Goal: Task Accomplishment & Management: Manage account settings

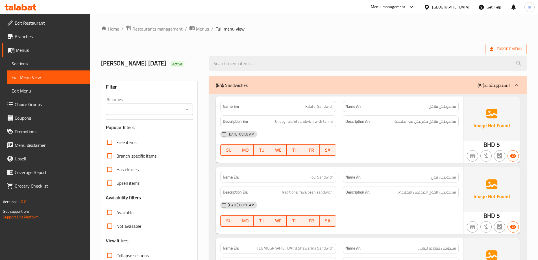
click at [461, 8] on div "[GEOGRAPHIC_DATA]" at bounding box center [450, 7] width 37 height 6
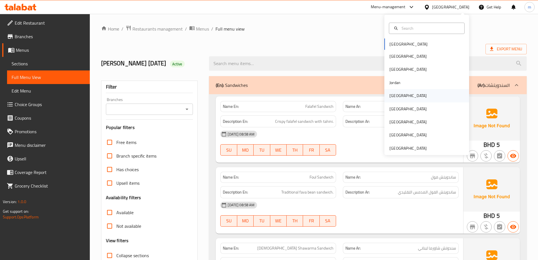
click at [396, 94] on div "[GEOGRAPHIC_DATA]" at bounding box center [407, 95] width 37 height 6
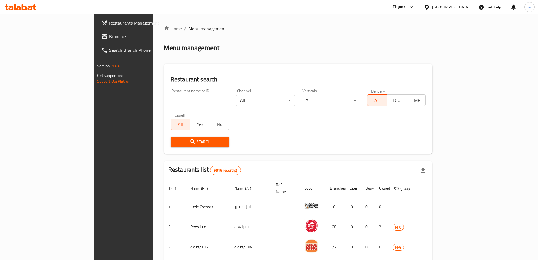
click at [171, 98] on input "search" at bounding box center [200, 100] width 59 height 11
paste input "Your Choice Of Quantity:"
type input "Your Choice Of Quantity:"
click at [199, 101] on input "Your Choice Of Quantity:" at bounding box center [200, 100] width 59 height 11
click at [199, 101] on input "search" at bounding box center [200, 100] width 59 height 11
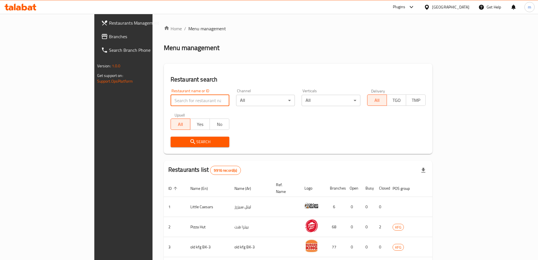
paste input "777760"
type input "777760"
click button "Search" at bounding box center [200, 141] width 59 height 10
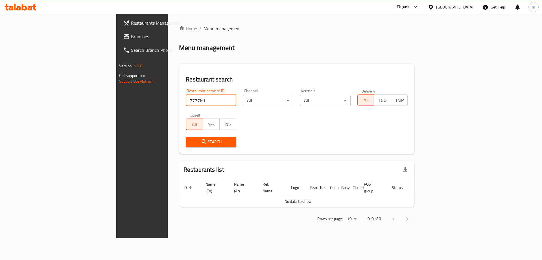
click at [131, 36] on span "Branches" at bounding box center [166, 36] width 71 height 7
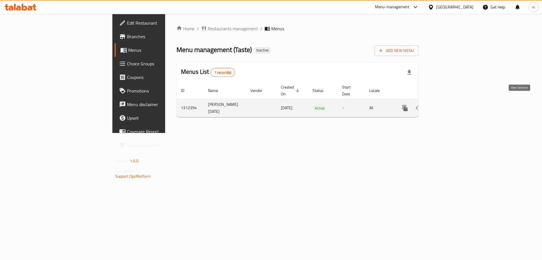
click at [453, 101] on link "enhanced table" at bounding box center [446, 108] width 14 height 14
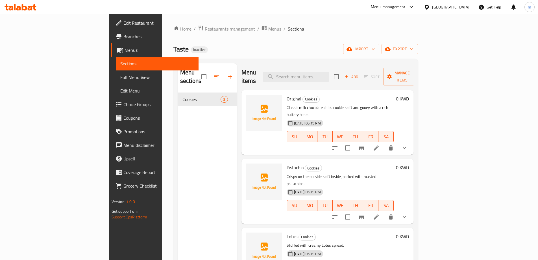
click at [120, 74] on span "Full Menu View" at bounding box center [157, 77] width 74 height 7
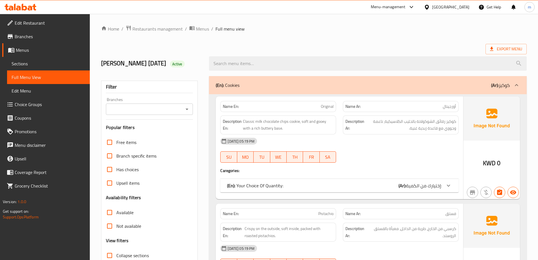
scroll to position [28, 0]
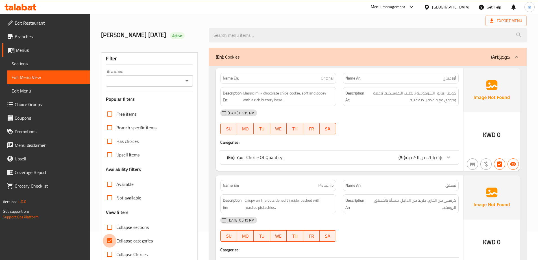
click at [114, 242] on input "Collapse categories" at bounding box center [110, 241] width 14 height 14
checkbox input "false"
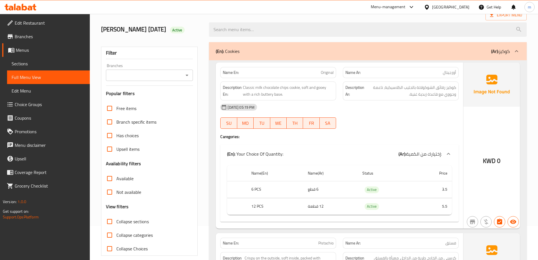
scroll to position [0, 0]
